Goal: Transaction & Acquisition: Purchase product/service

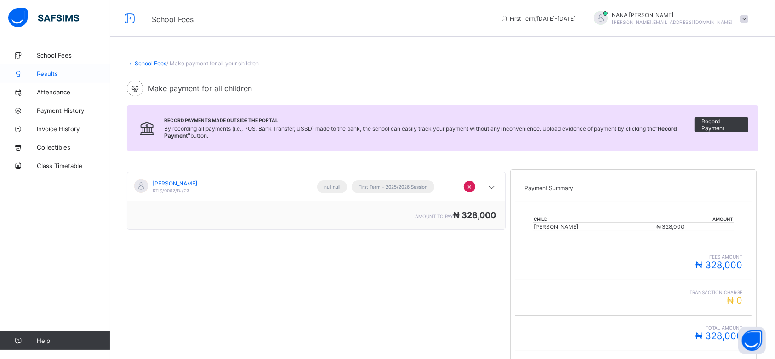
click at [49, 72] on span "Results" at bounding box center [74, 73] width 74 height 7
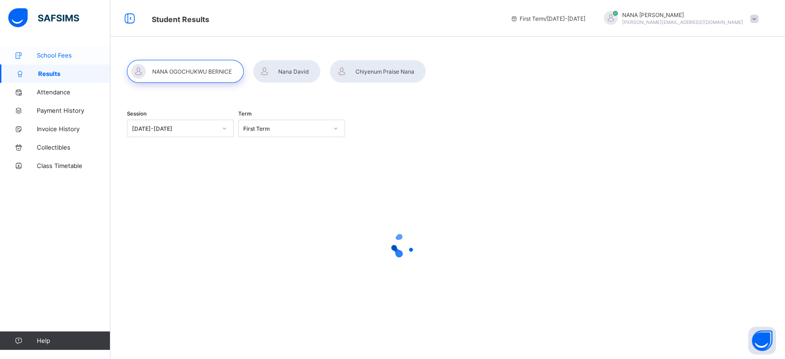
click at [52, 55] on span "School Fees" at bounding box center [74, 55] width 74 height 7
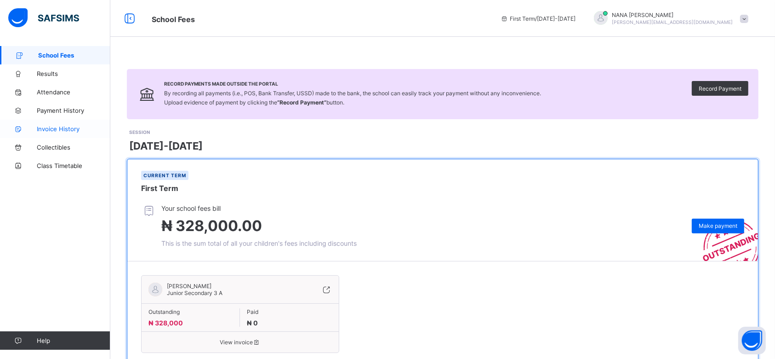
click at [53, 127] on span "Invoice History" at bounding box center [74, 128] width 74 height 7
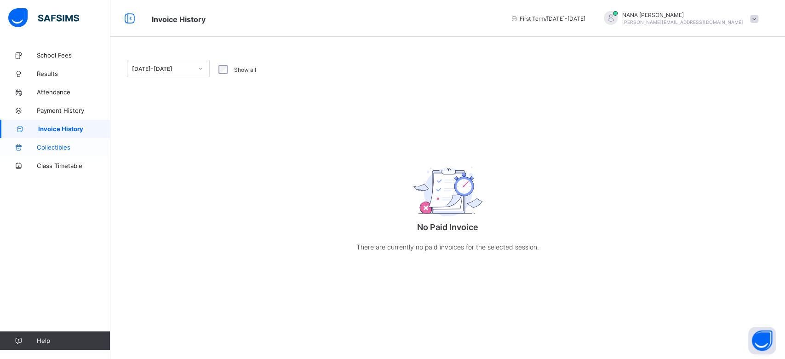
click at [54, 149] on span "Collectibles" at bounding box center [74, 147] width 74 height 7
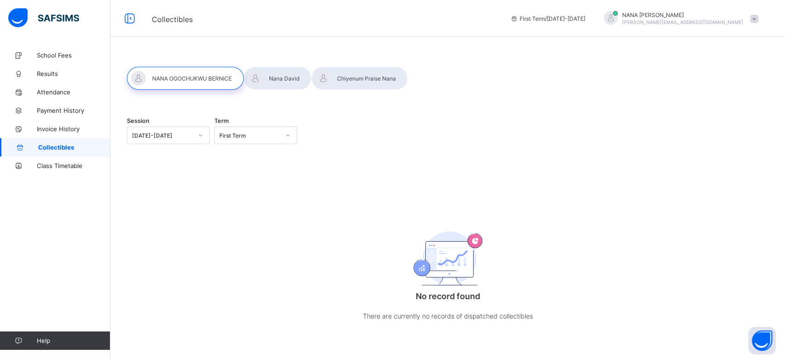
click at [190, 77] on div at bounding box center [185, 78] width 117 height 23
click at [193, 137] on div at bounding box center [201, 135] width 16 height 15
click at [158, 155] on div "[DATE]-[DATE]" at bounding box center [168, 155] width 82 height 14
click at [185, 137] on div "[DATE]-[DATE]" at bounding box center [162, 135] width 61 height 7
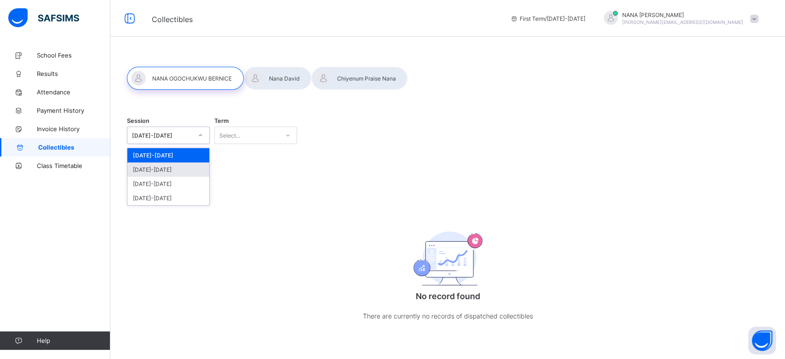
click at [161, 167] on div "[DATE]-[DATE]" at bounding box center [168, 169] width 82 height 14
click at [198, 134] on icon at bounding box center [201, 135] width 6 height 9
click at [170, 159] on div "[DATE]-[DATE]" at bounding box center [168, 155] width 82 height 14
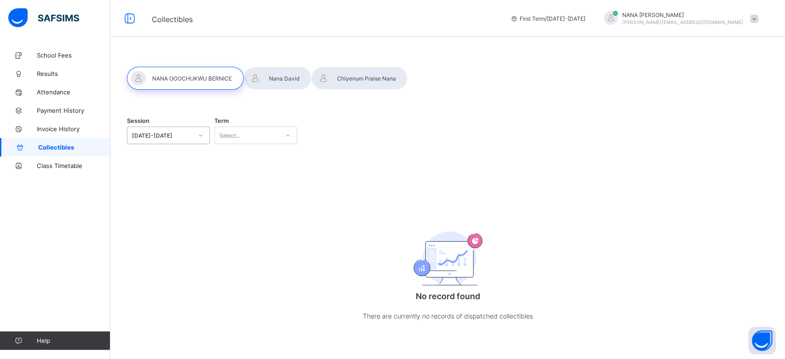
click at [189, 136] on div "[DATE]-[DATE]" at bounding box center [162, 135] width 61 height 7
click at [168, 156] on div "[DATE]-[DATE]" at bounding box center [168, 155] width 82 height 14
click at [271, 135] on div "Select..." at bounding box center [247, 135] width 64 height 13
click at [243, 154] on div "First Term" at bounding box center [256, 155] width 82 height 14
click at [54, 165] on span "Class Timetable" at bounding box center [74, 165] width 74 height 7
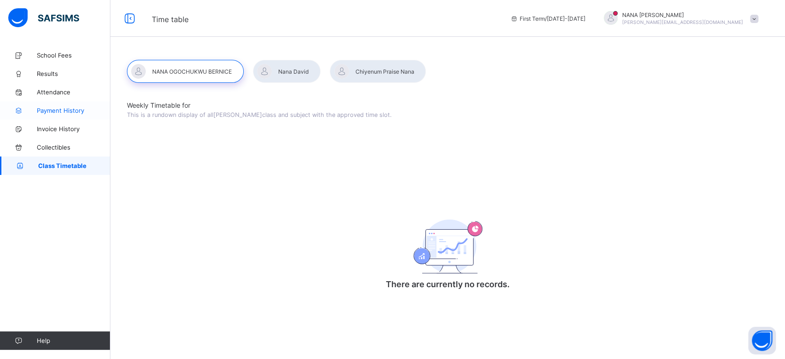
click at [54, 106] on link "Payment History" at bounding box center [55, 110] width 110 height 18
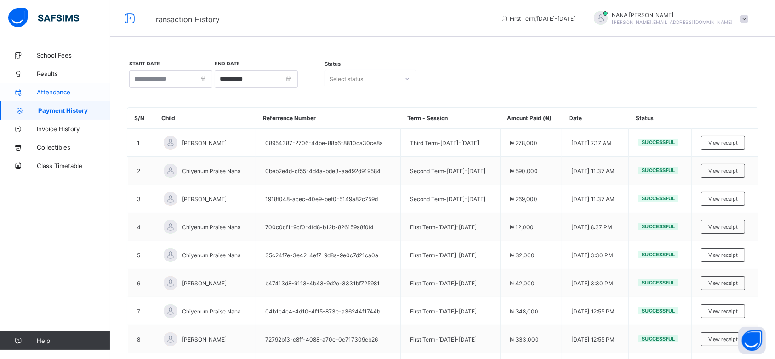
click at [66, 90] on span "Attendance" at bounding box center [74, 91] width 74 height 7
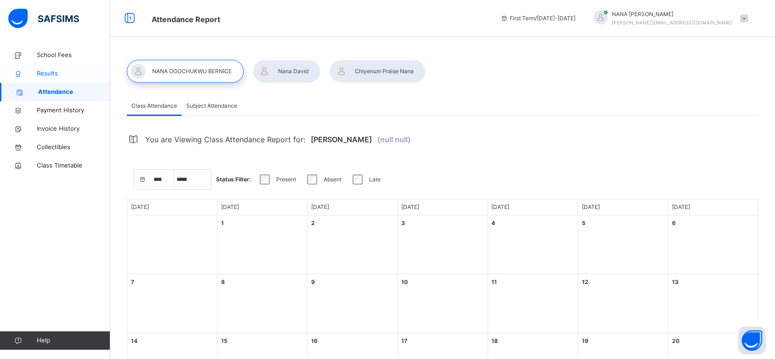
select select "****"
select select "*"
click at [49, 76] on span "Results" at bounding box center [74, 73] width 74 height 9
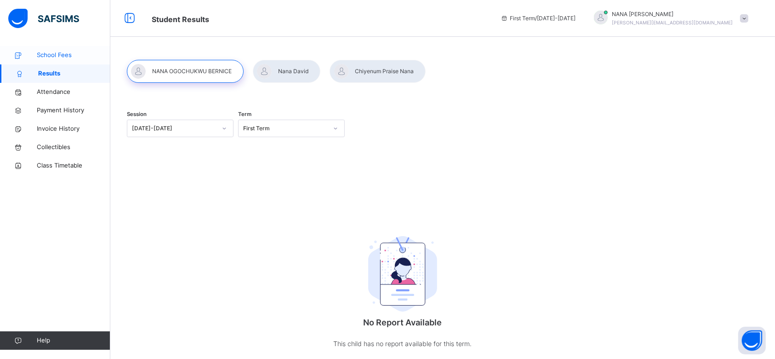
click at [52, 57] on span "School Fees" at bounding box center [74, 55] width 74 height 9
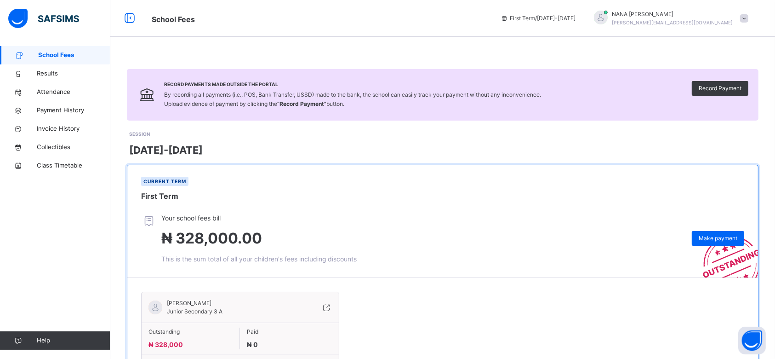
scroll to position [57, 0]
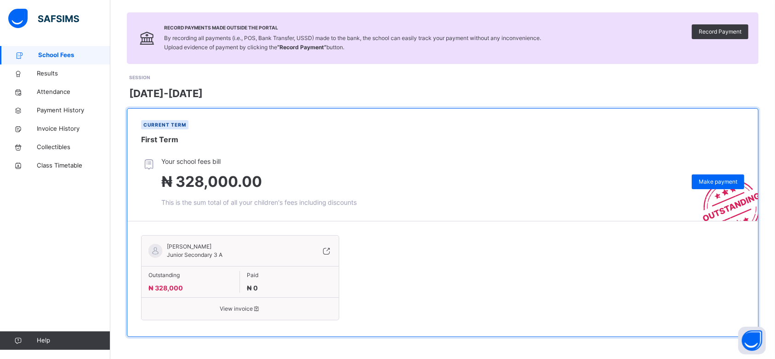
click at [223, 247] on span "[PERSON_NAME]" at bounding box center [195, 246] width 56 height 8
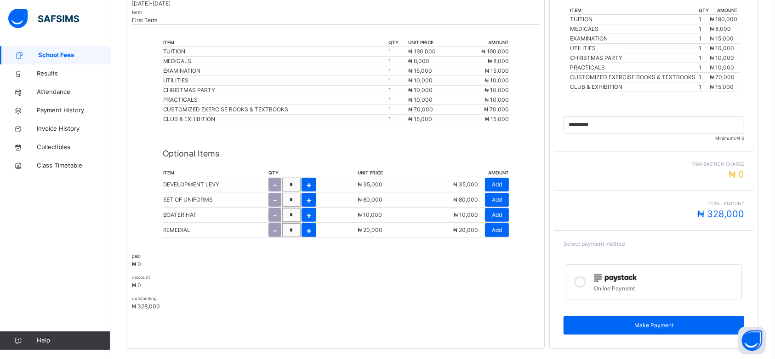
scroll to position [243, 0]
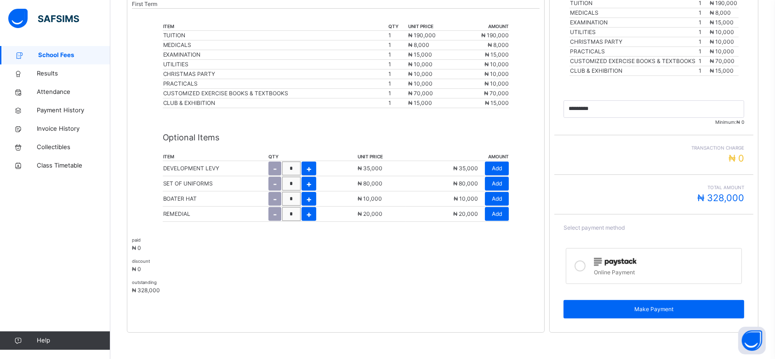
click at [199, 182] on p "SET OF UNIFORMS" at bounding box center [188, 183] width 50 height 8
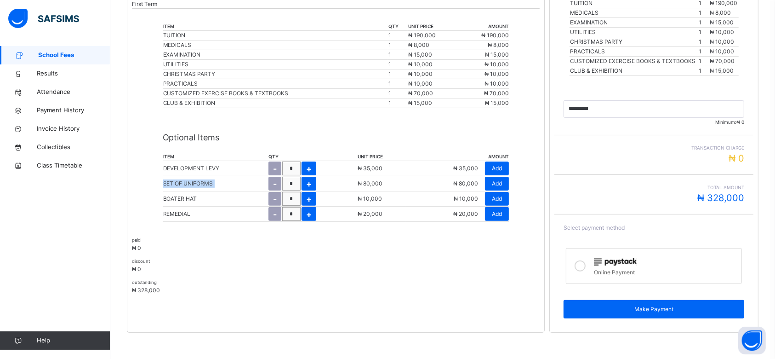
click at [200, 182] on p "SET OF UNIFORMS" at bounding box center [188, 183] width 50 height 8
click at [309, 182] on span "+" at bounding box center [309, 184] width 6 height 12
click at [273, 186] on span "-" at bounding box center [274, 184] width 4 height 12
type input "*"
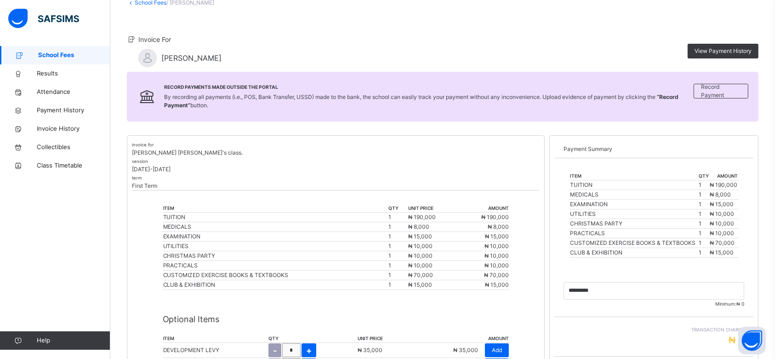
scroll to position [122, 0]
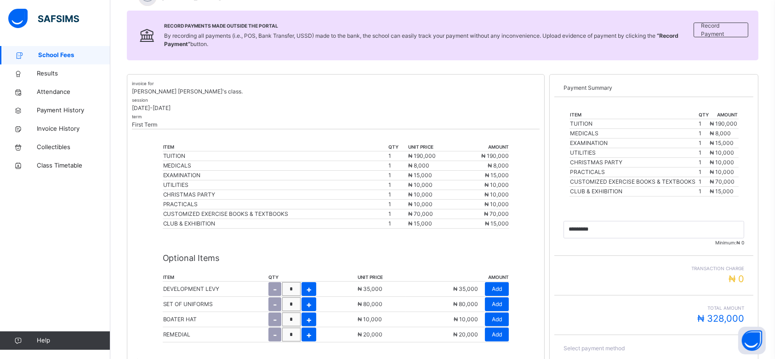
click at [683, 152] on td "UTILITIES" at bounding box center [634, 153] width 129 height 10
click at [670, 164] on td "CHRISTMAS PARTY" at bounding box center [634, 163] width 129 height 10
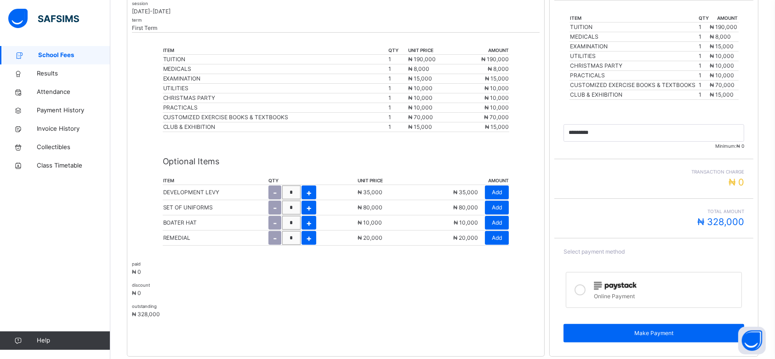
scroll to position [243, 0]
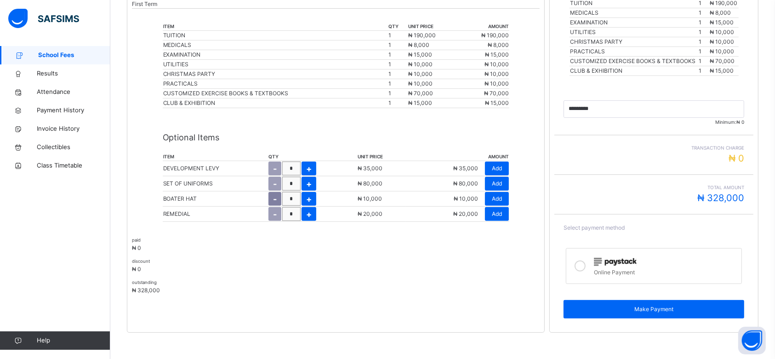
click at [275, 201] on span "-" at bounding box center [275, 199] width 4 height 12
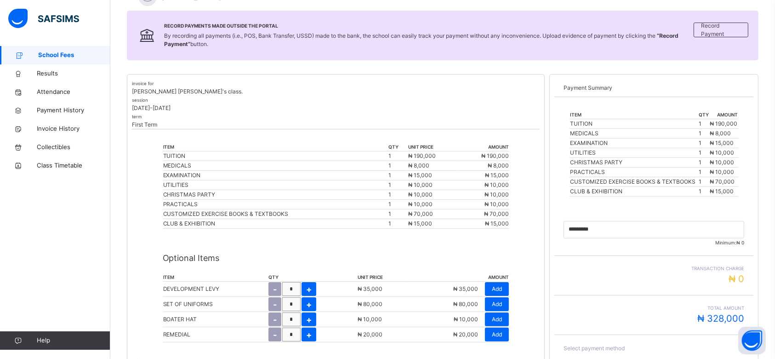
scroll to position [0, 0]
